Goal: Information Seeking & Learning: Compare options

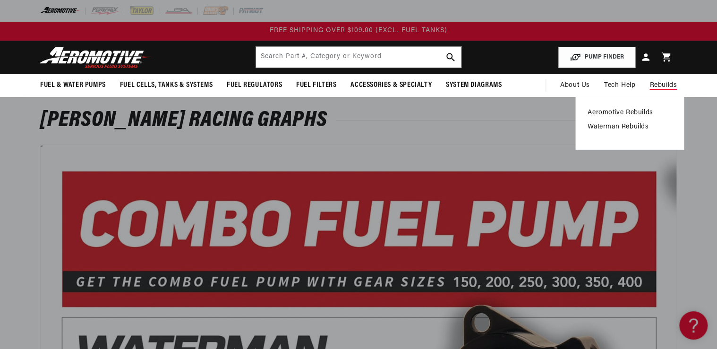
click at [603, 114] on link "Aeromotive Rebuilds" at bounding box center [630, 113] width 84 height 9
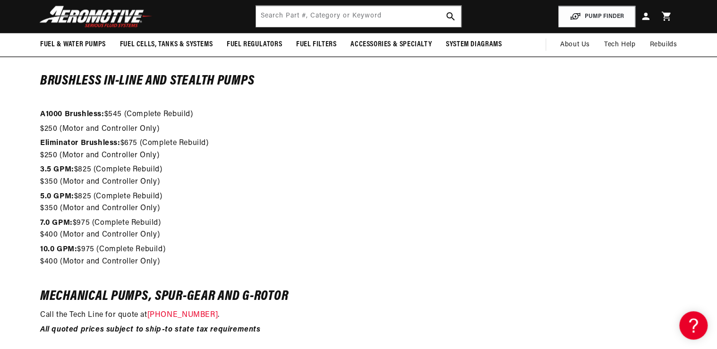
scroll to position [831, 0]
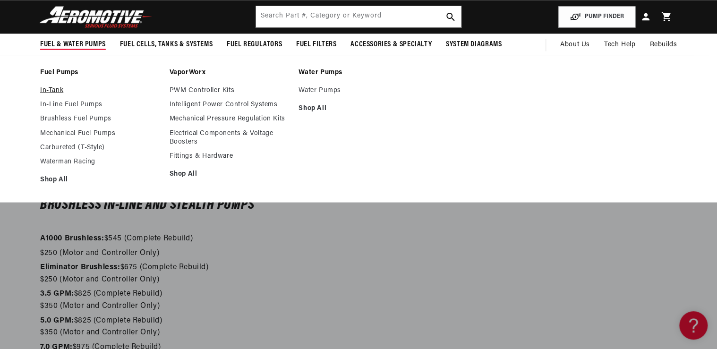
click at [56, 91] on link "In-Tank" at bounding box center [100, 90] width 120 height 9
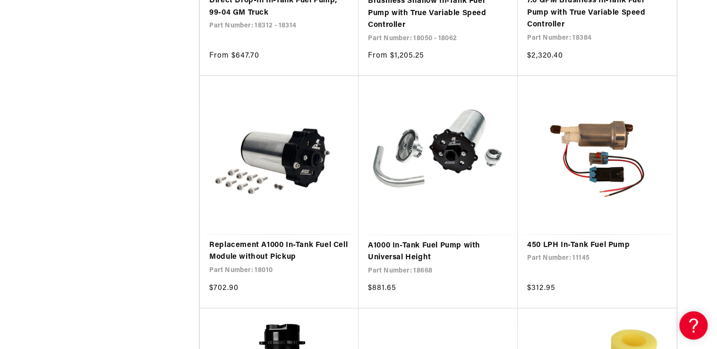
scroll to position [1398, 0]
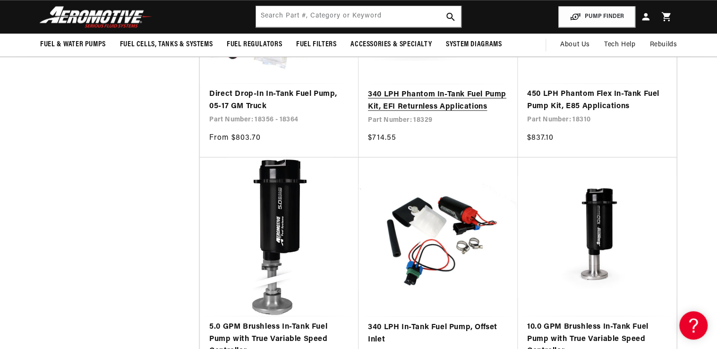
scroll to position [680, 0]
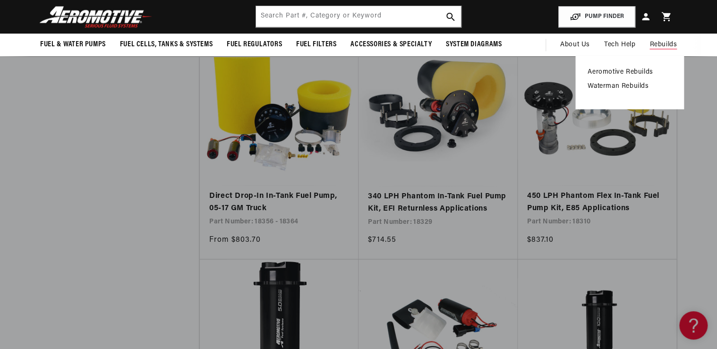
click at [621, 70] on link "Aeromotive Rebuilds" at bounding box center [630, 72] width 84 height 9
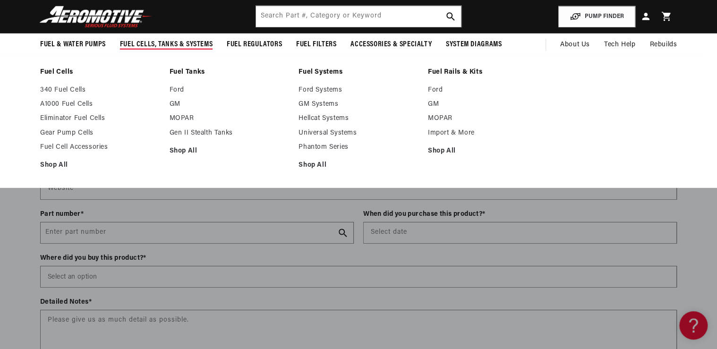
scroll to position [1436, 0]
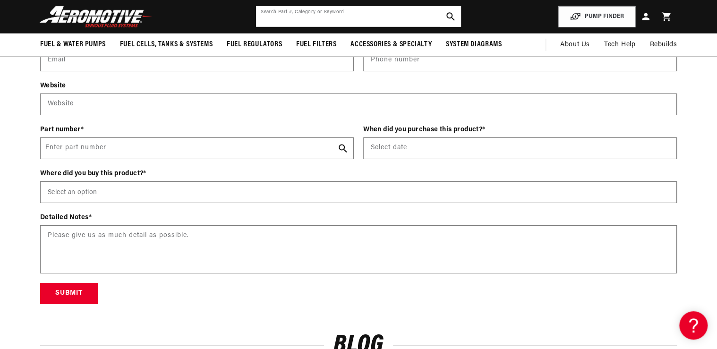
click at [278, 21] on input "text" at bounding box center [358, 16] width 205 height 21
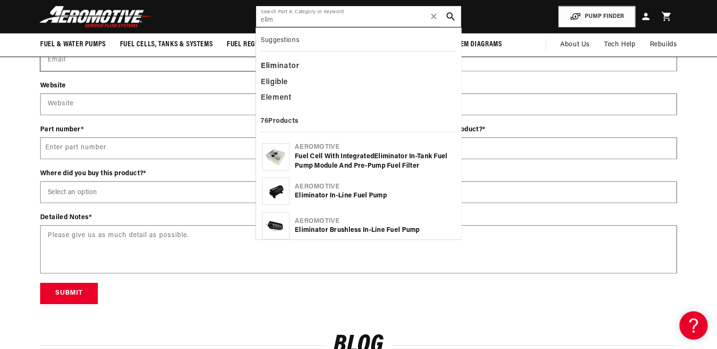
type input "elim"
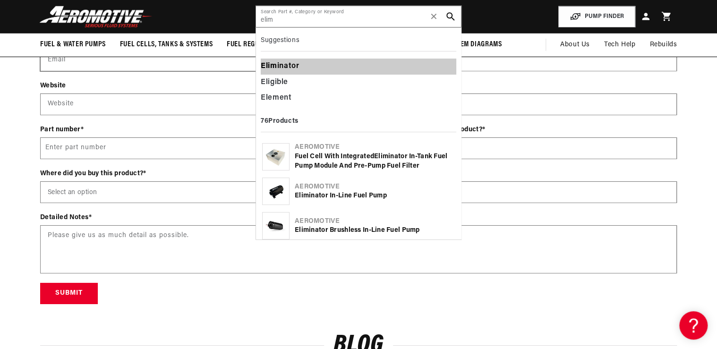
click at [284, 64] on div "Elim inator" at bounding box center [359, 67] width 196 height 16
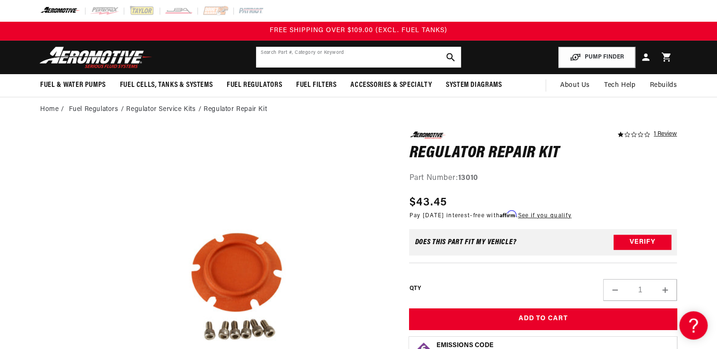
click at [261, 51] on input "text" at bounding box center [358, 57] width 205 height 21
type input "q"
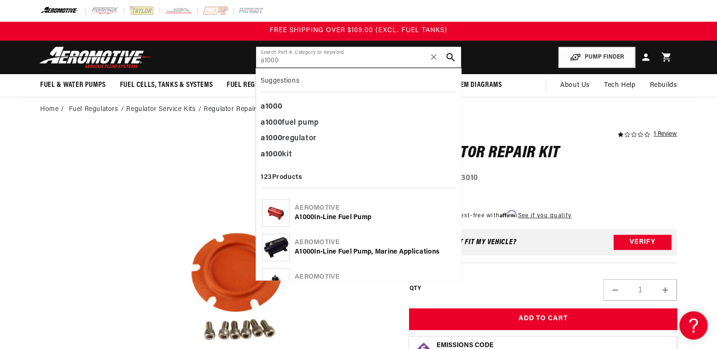
type input "a1000"
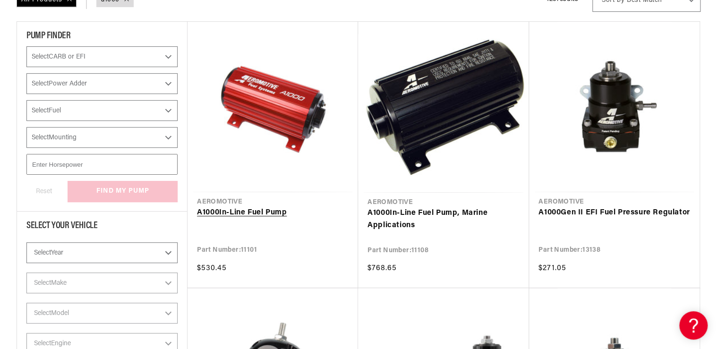
click at [250, 214] on link "A1000 In-Line Fuel Pump" at bounding box center [273, 213] width 152 height 12
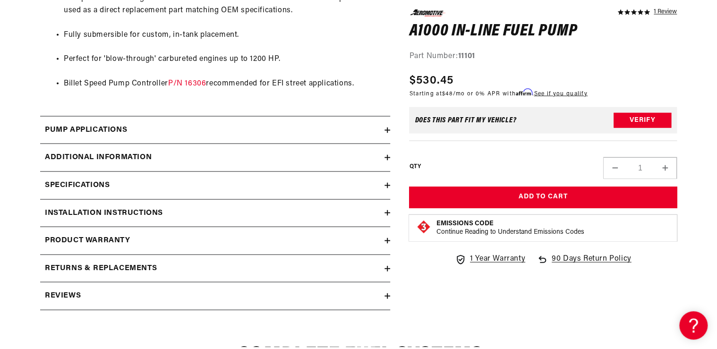
scroll to position [869, 0]
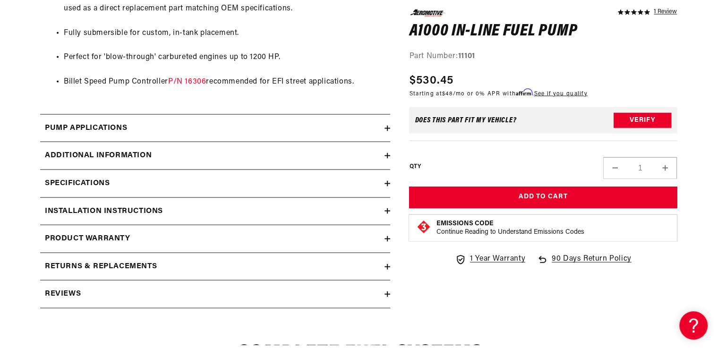
click at [384, 126] on icon at bounding box center [387, 128] width 6 height 6
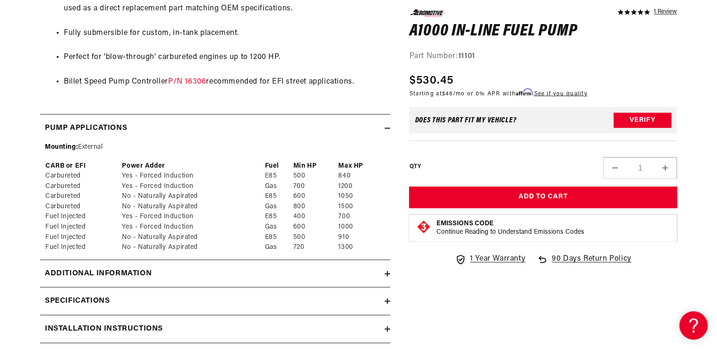
click at [387, 274] on icon at bounding box center [387, 274] width 0 height 6
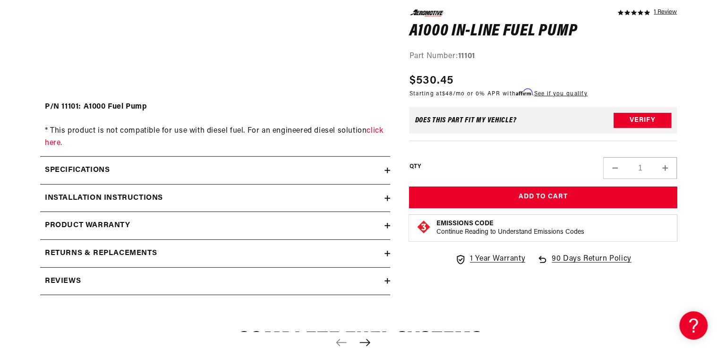
scroll to position [1247, 0]
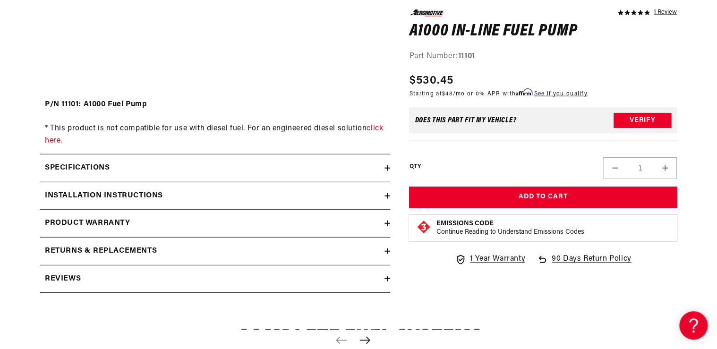
click at [389, 170] on summary "Specifications" at bounding box center [215, 167] width 350 height 27
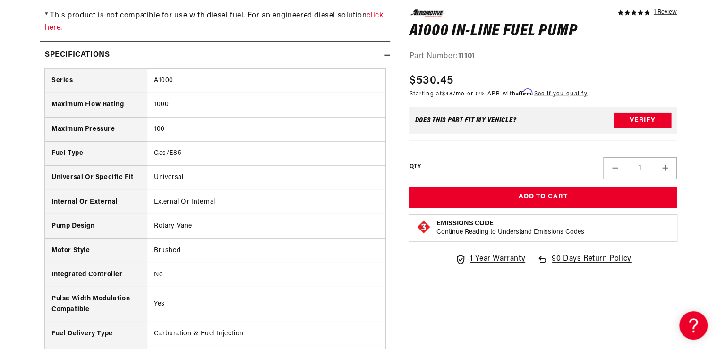
scroll to position [1360, 0]
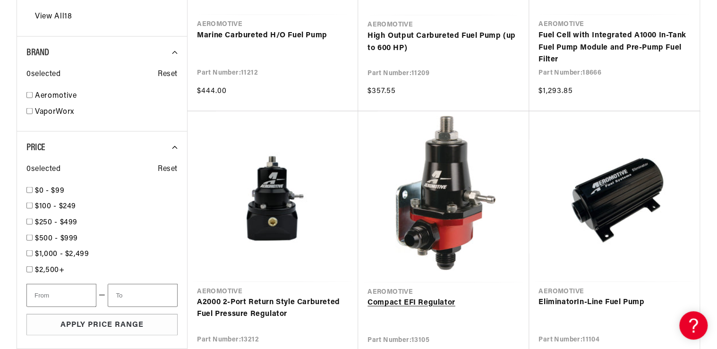
scroll to position [907, 0]
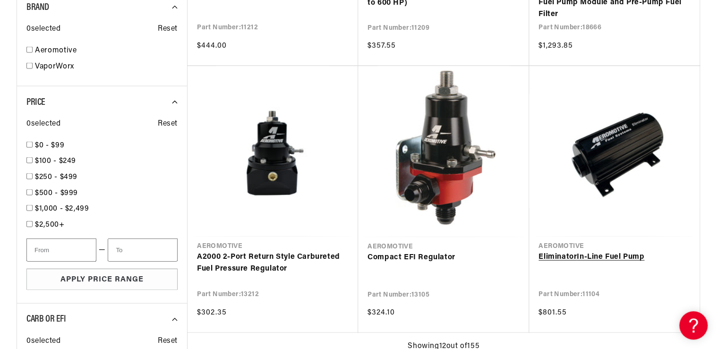
click at [595, 251] on link "Eliminator In-Line Fuel Pump" at bounding box center [614, 257] width 152 height 12
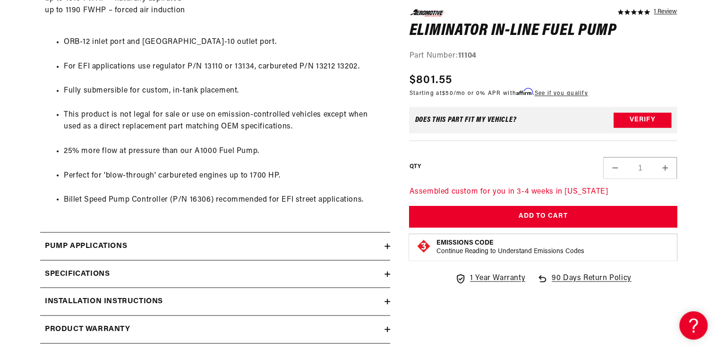
scroll to position [756, 0]
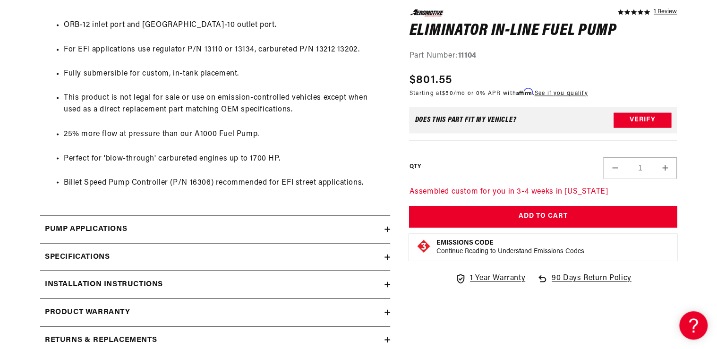
click at [385, 256] on icon at bounding box center [387, 257] width 6 height 6
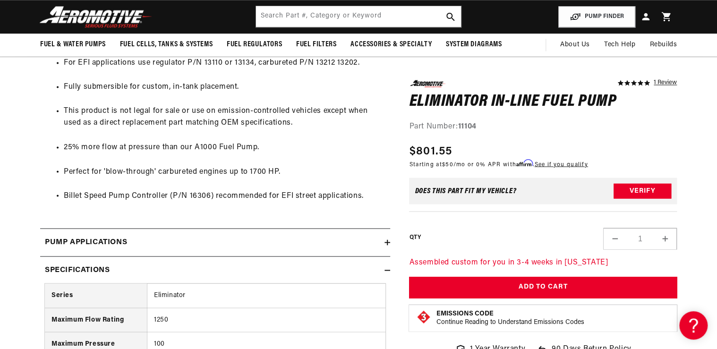
scroll to position [680, 0]
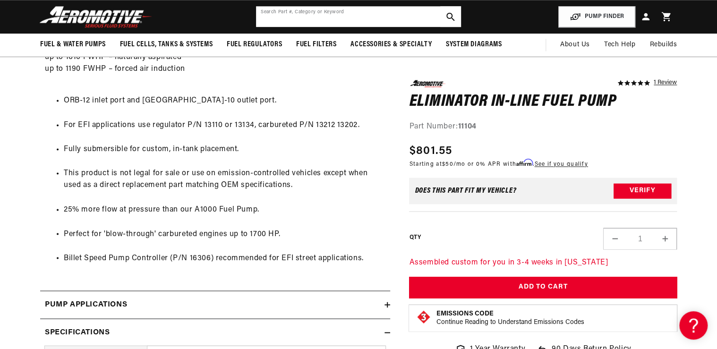
click at [276, 19] on input "text" at bounding box center [358, 16] width 205 height 21
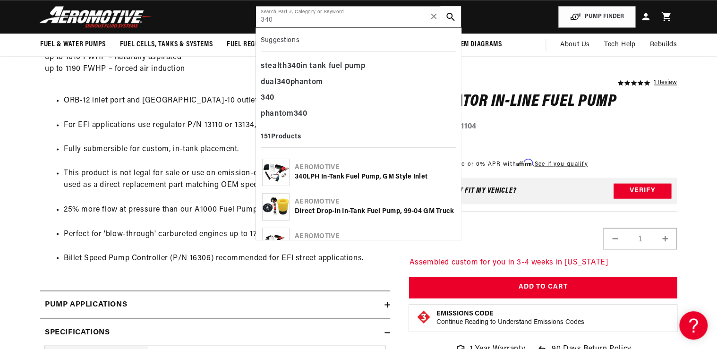
type input "340"
click at [280, 179] on img at bounding box center [276, 172] width 26 height 18
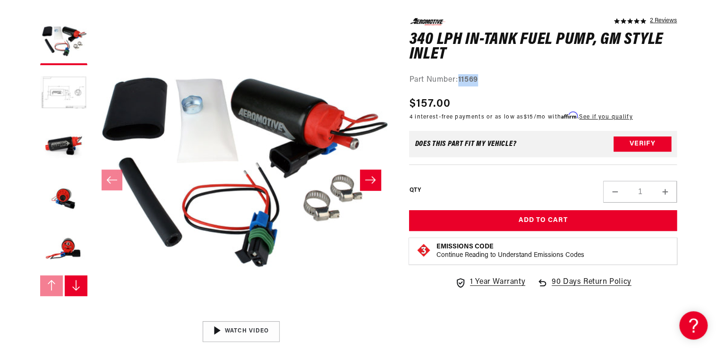
drag, startPoint x: 459, startPoint y: 77, endPoint x: 493, endPoint y: 83, distance: 34.9
click at [493, 83] on div "Part Number: 11569" at bounding box center [543, 80] width 268 height 12
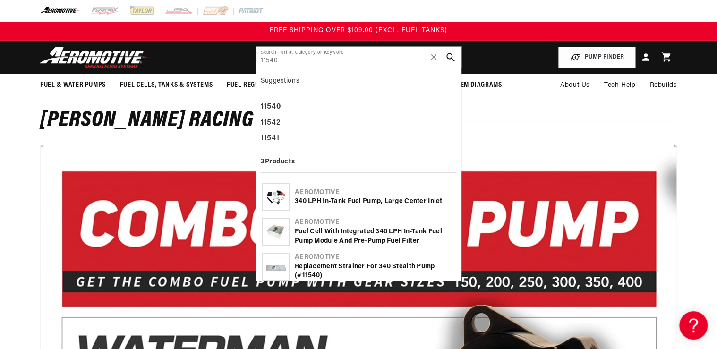
type input "11540"
click at [279, 200] on img at bounding box center [276, 197] width 26 height 18
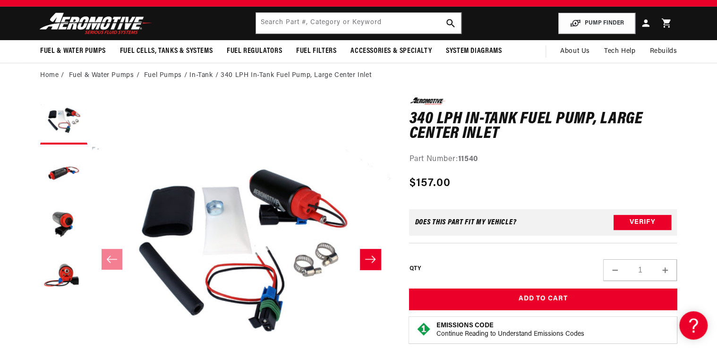
scroll to position [38, 0]
